Goal: Navigation & Orientation: Find specific page/section

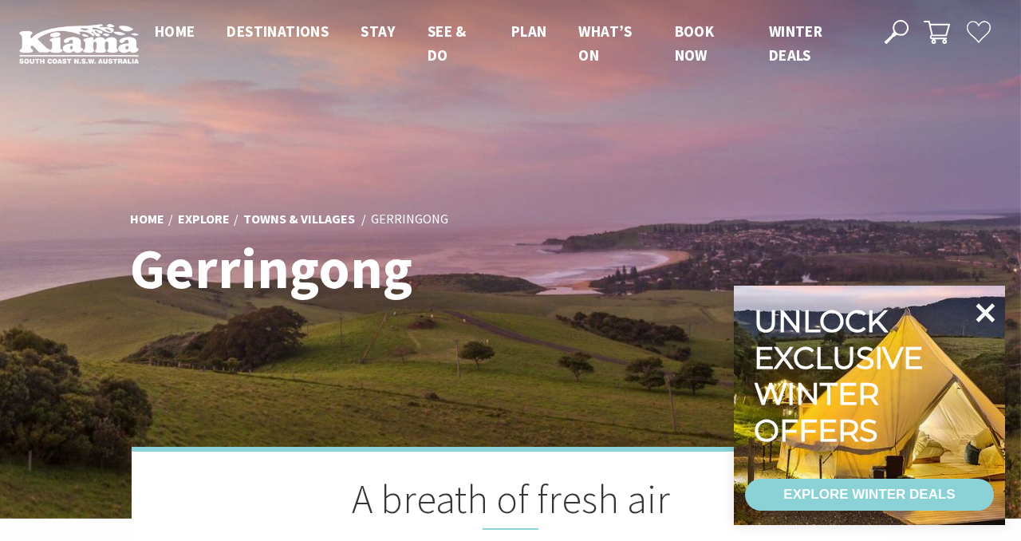
click at [982, 313] on icon at bounding box center [985, 312] width 19 height 19
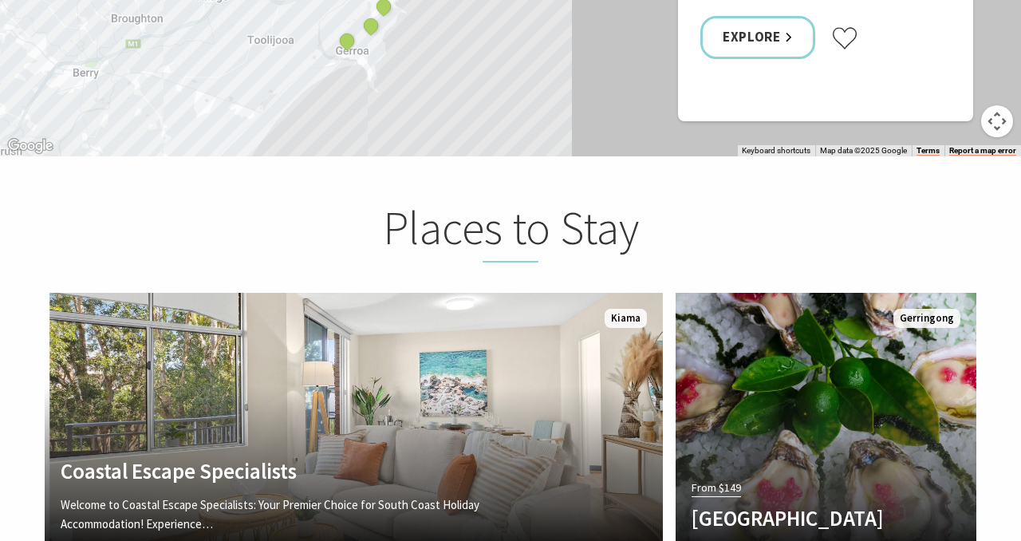
scroll to position [3170, 0]
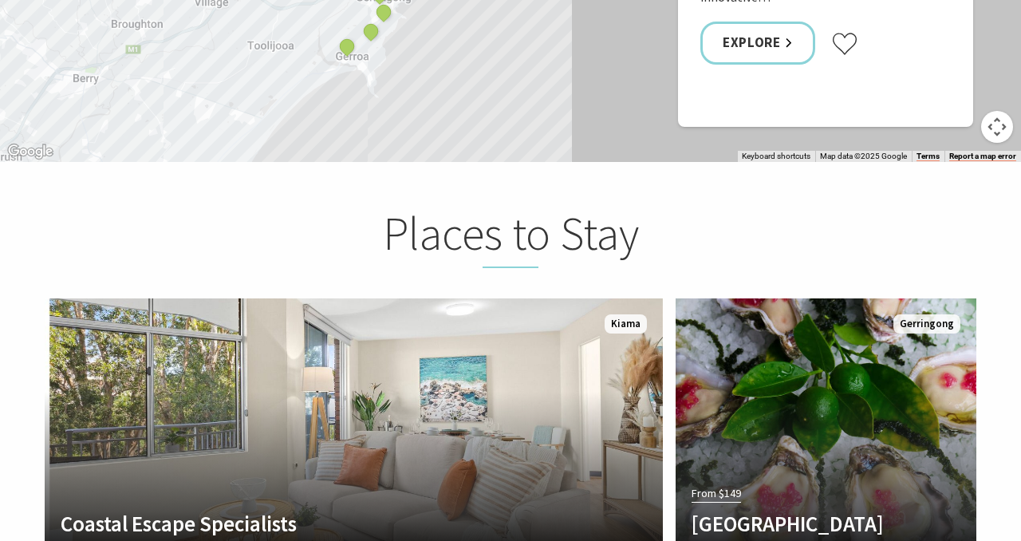
click at [542, 220] on h2 "Places to Stay" at bounding box center [510, 237] width 625 height 62
click at [495, 215] on h2 "Places to Stay" at bounding box center [510, 237] width 625 height 62
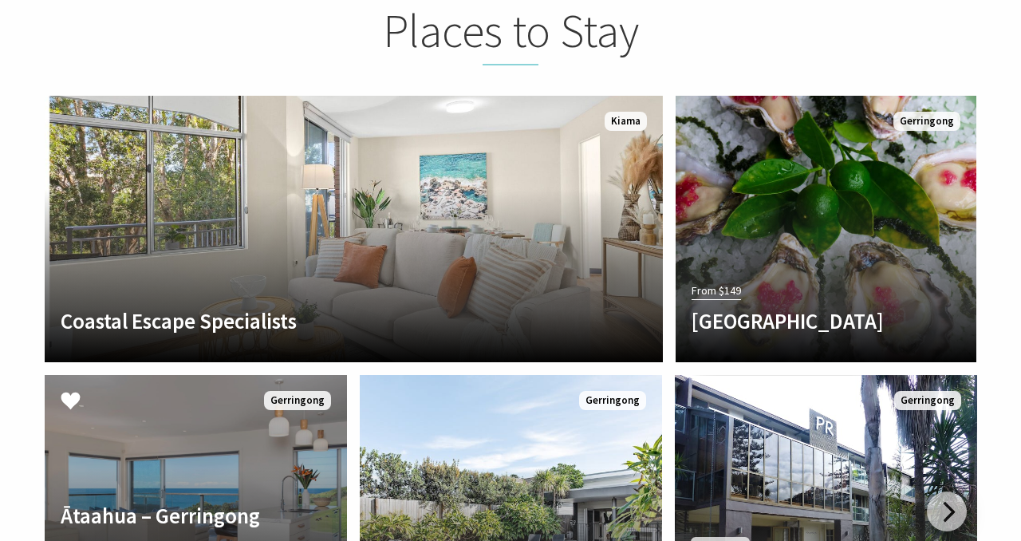
scroll to position [3169, 0]
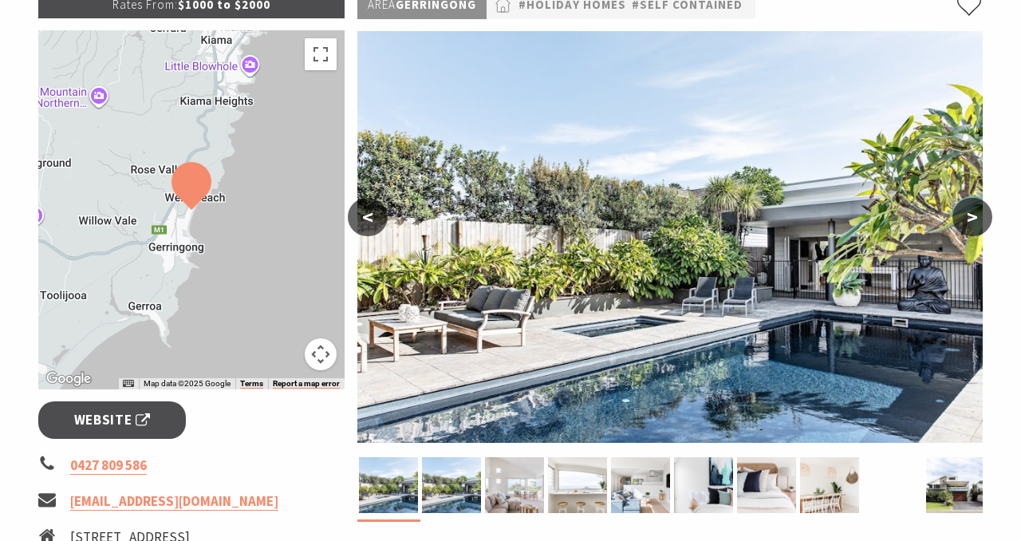
scroll to position [269, 0]
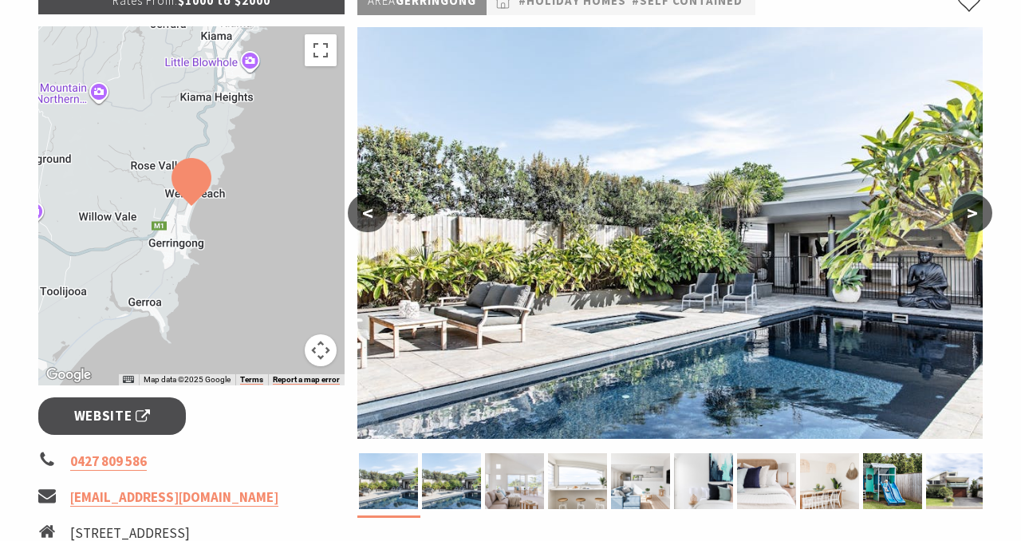
click at [971, 220] on button ">" at bounding box center [972, 213] width 40 height 38
click at [971, 219] on button ">" at bounding box center [972, 213] width 40 height 38
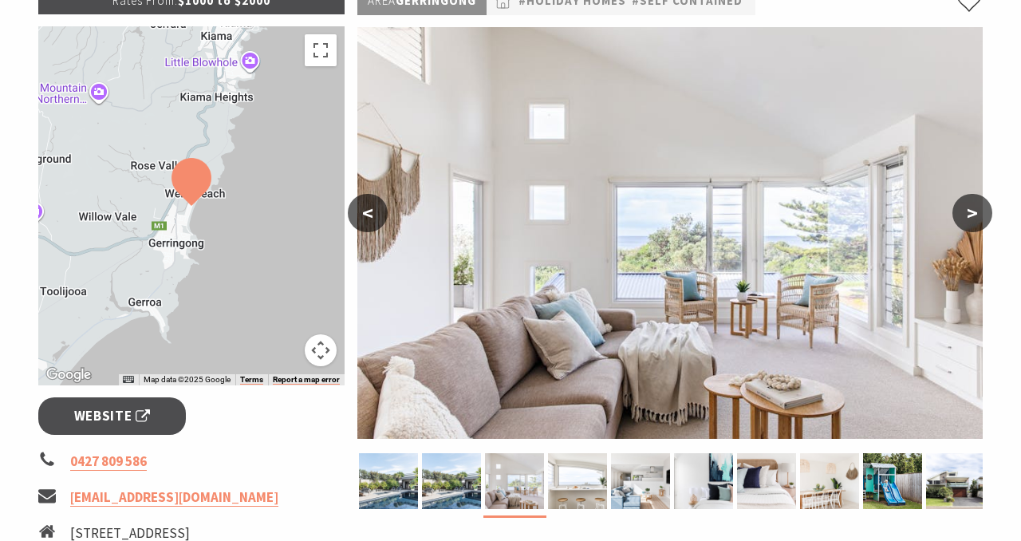
click at [969, 219] on button ">" at bounding box center [972, 213] width 40 height 38
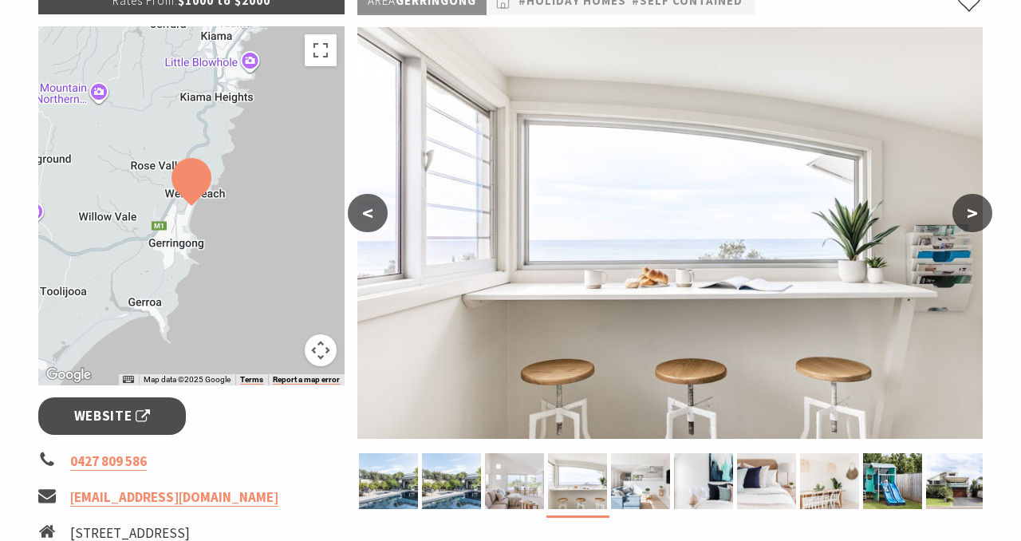
click at [969, 218] on button ">" at bounding box center [972, 213] width 40 height 38
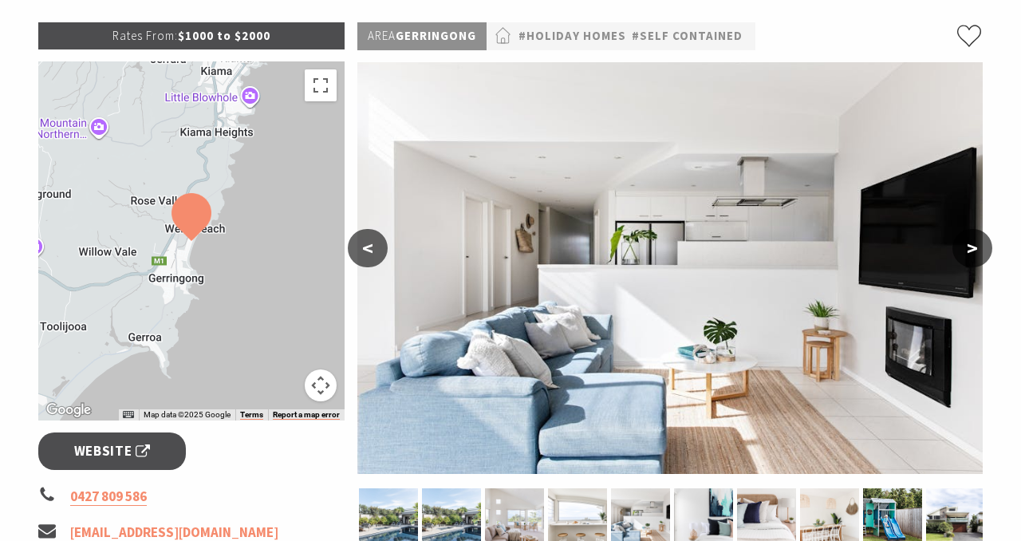
scroll to position [236, 0]
